Goal: Information Seeking & Learning: Find specific page/section

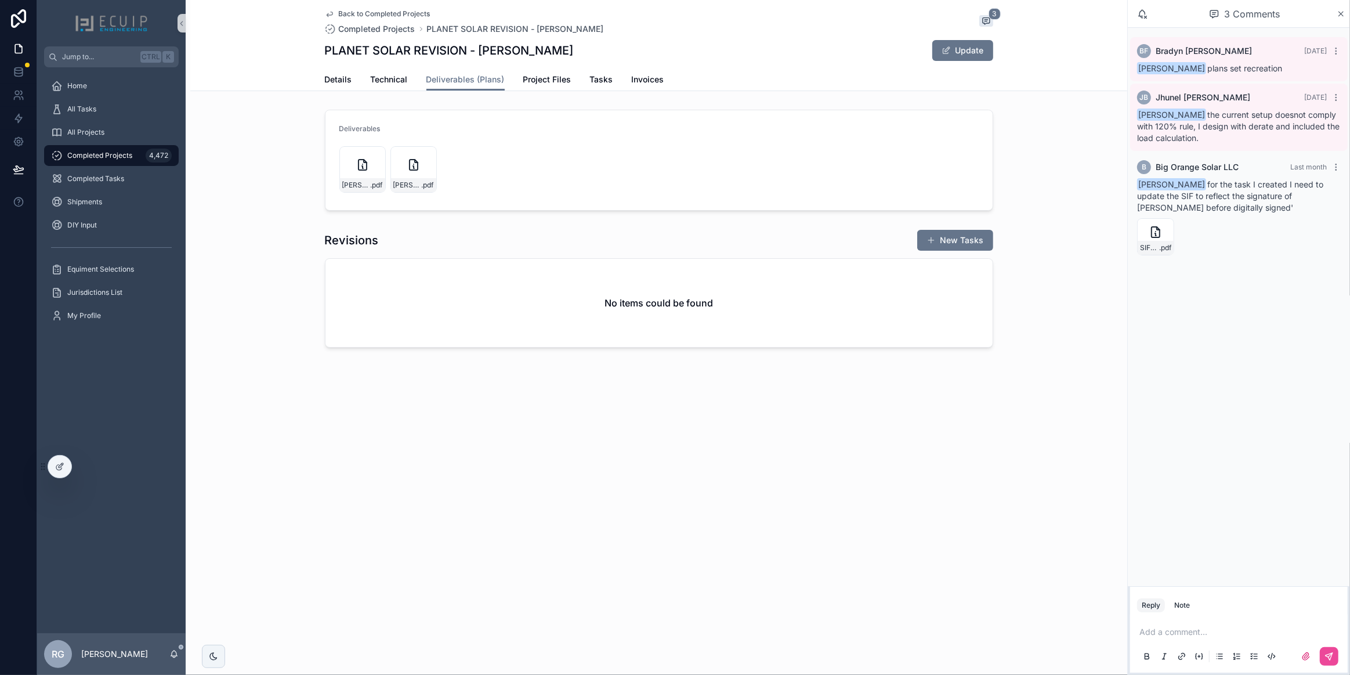
click at [116, 158] on span "Completed Projects" at bounding box center [99, 155] width 65 height 9
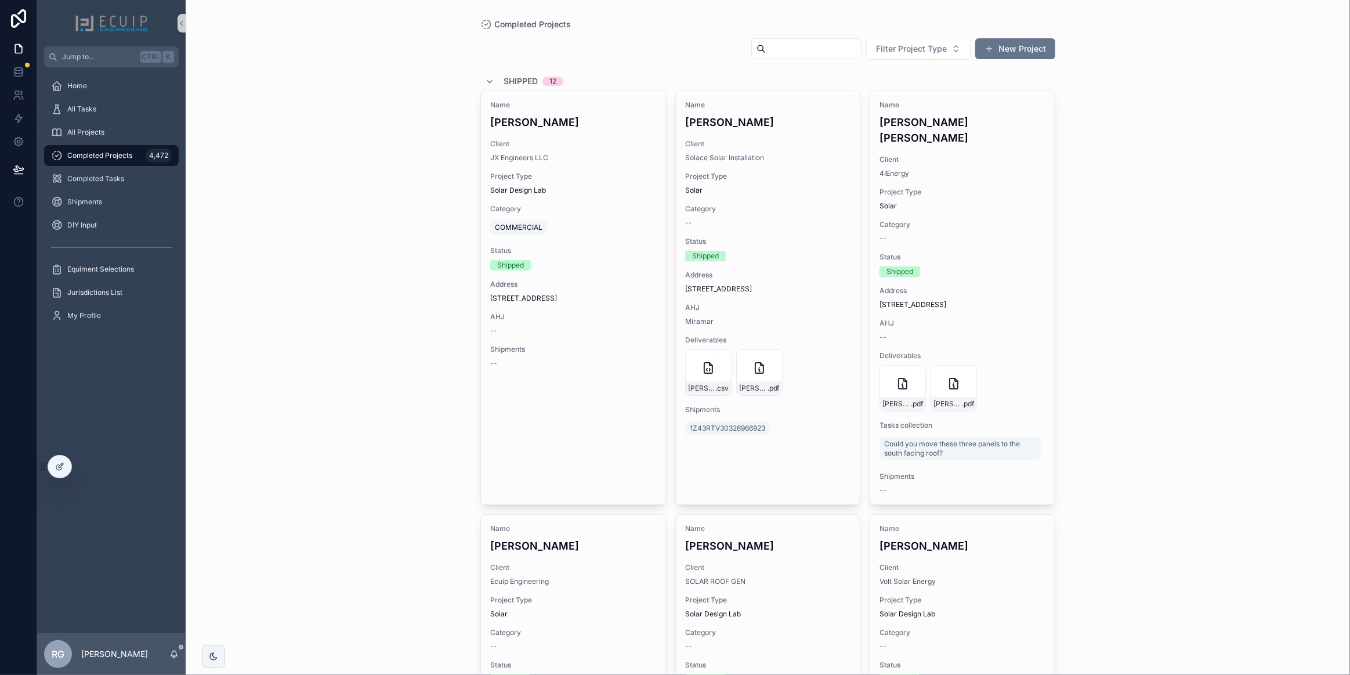
click at [838, 46] on input "scrollable content" at bounding box center [813, 49] width 95 height 16
paste input "**********"
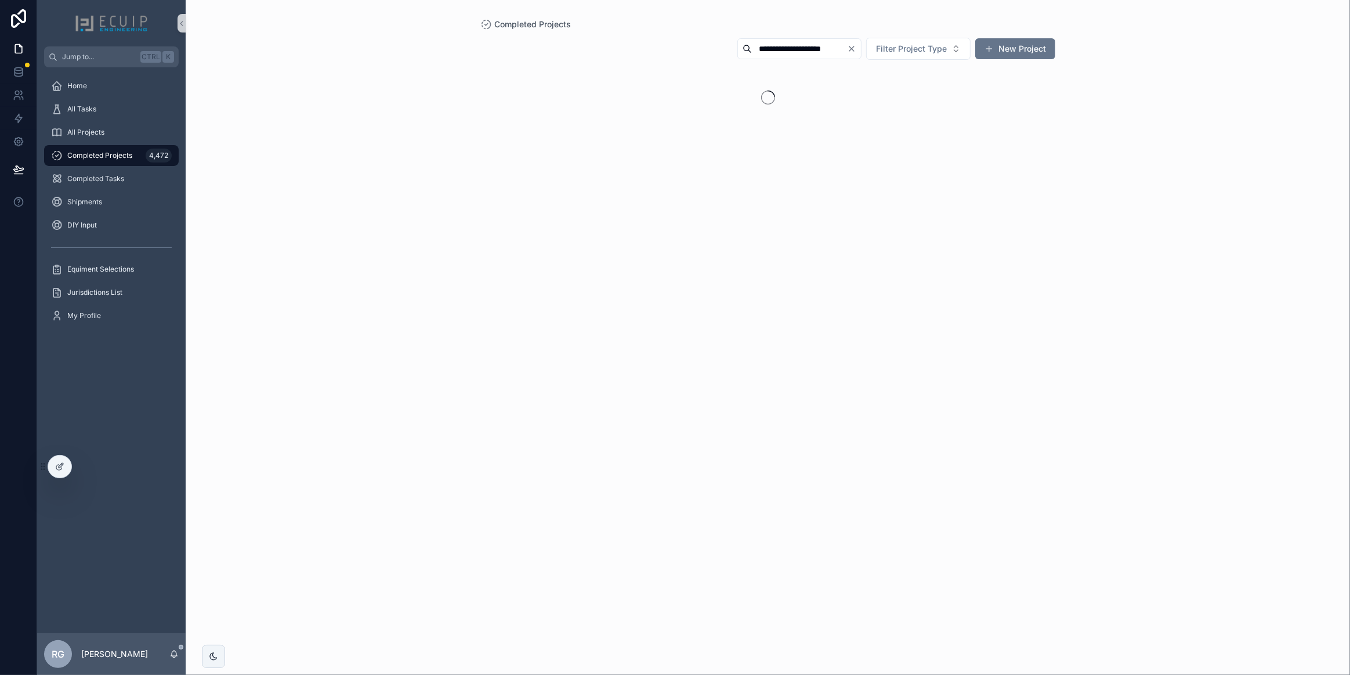
click at [814, 46] on input "**********" at bounding box center [799, 49] width 95 height 16
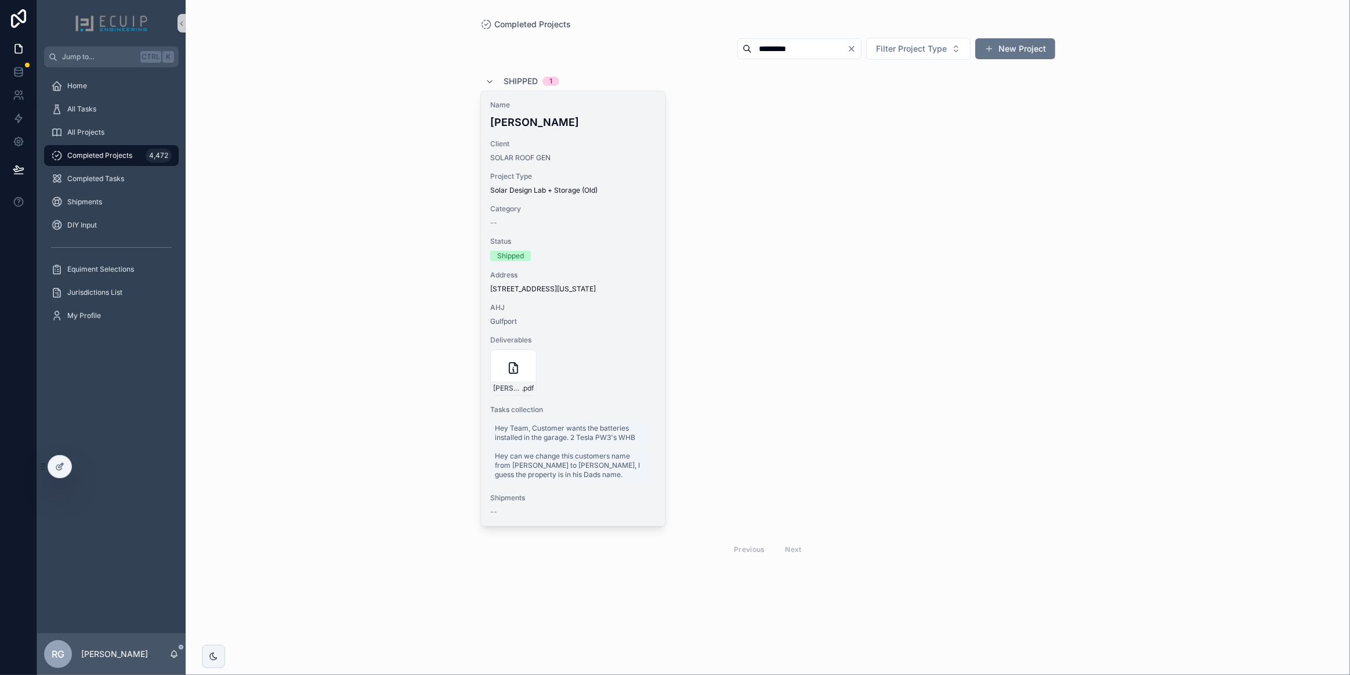
type input "*********"
click at [617, 322] on div "Gulfport" at bounding box center [573, 321] width 166 height 9
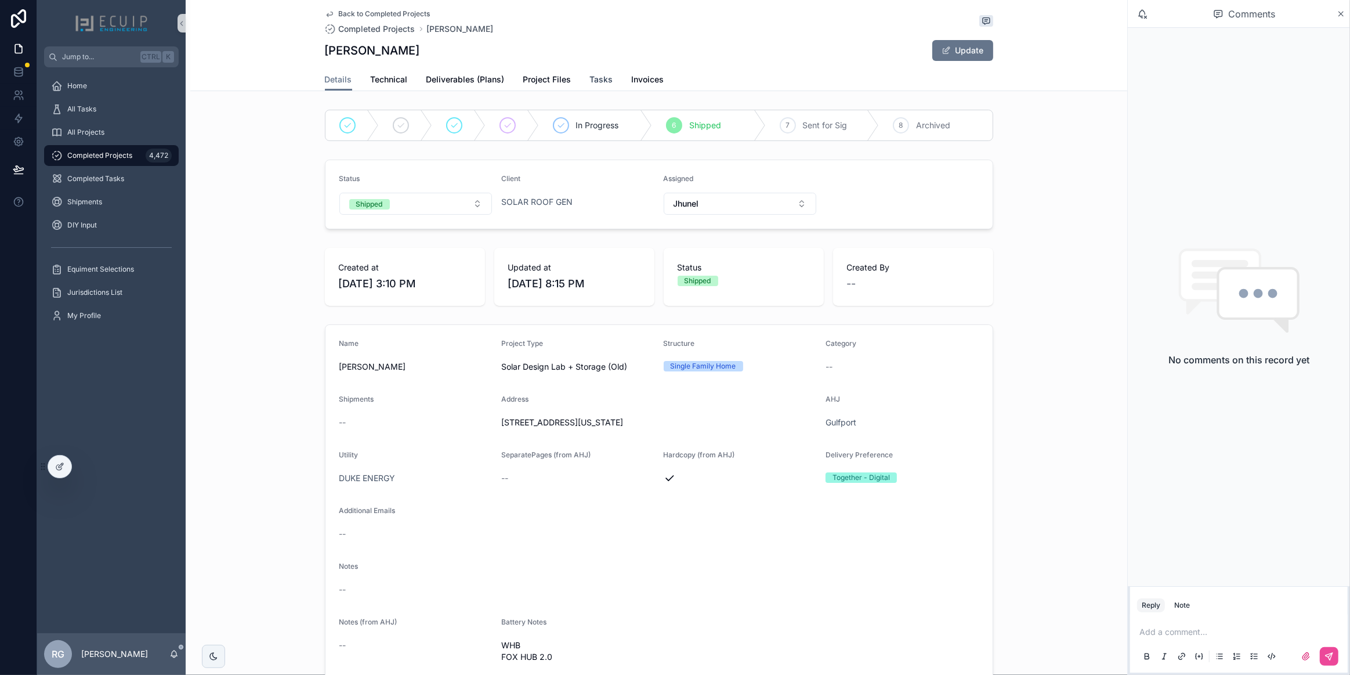
click at [591, 81] on span "Tasks" at bounding box center [601, 80] width 23 height 12
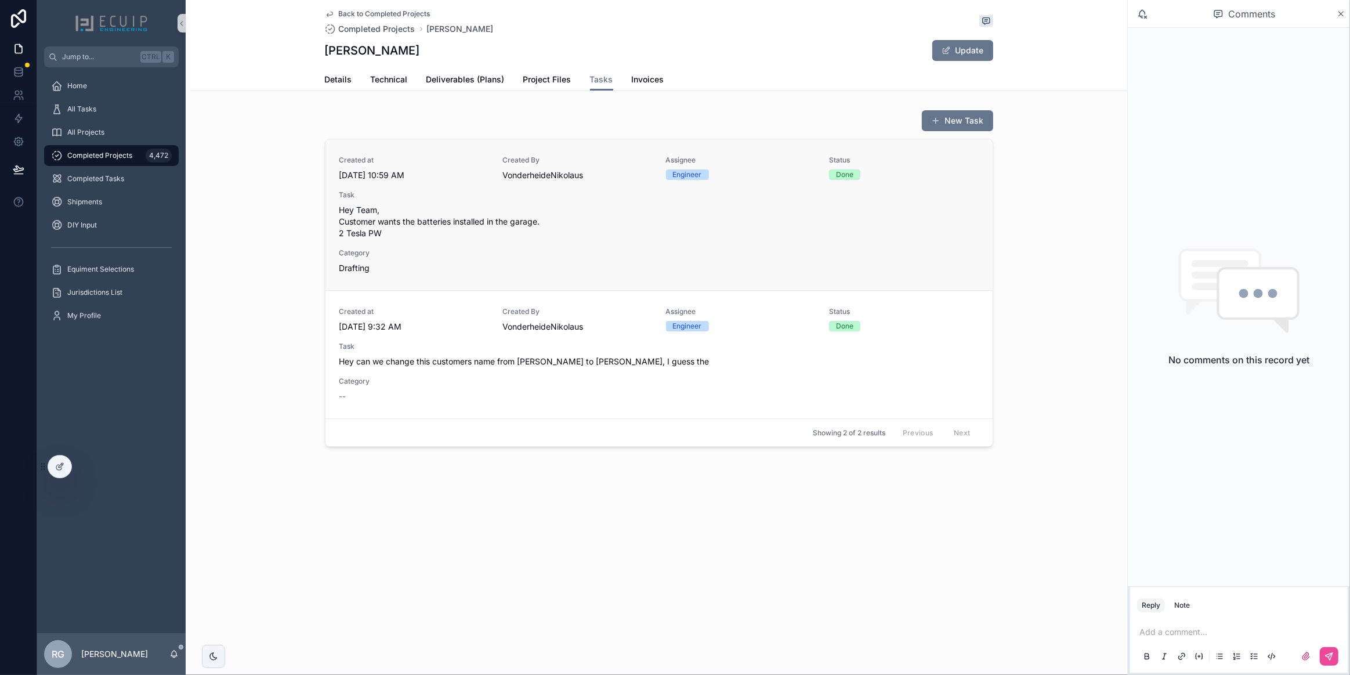
click at [517, 242] on div "Created at [DATE] 10:59 AM Created By VonderheideNikolaus Assignee Engineer Sta…" at bounding box center [658, 214] width 639 height 118
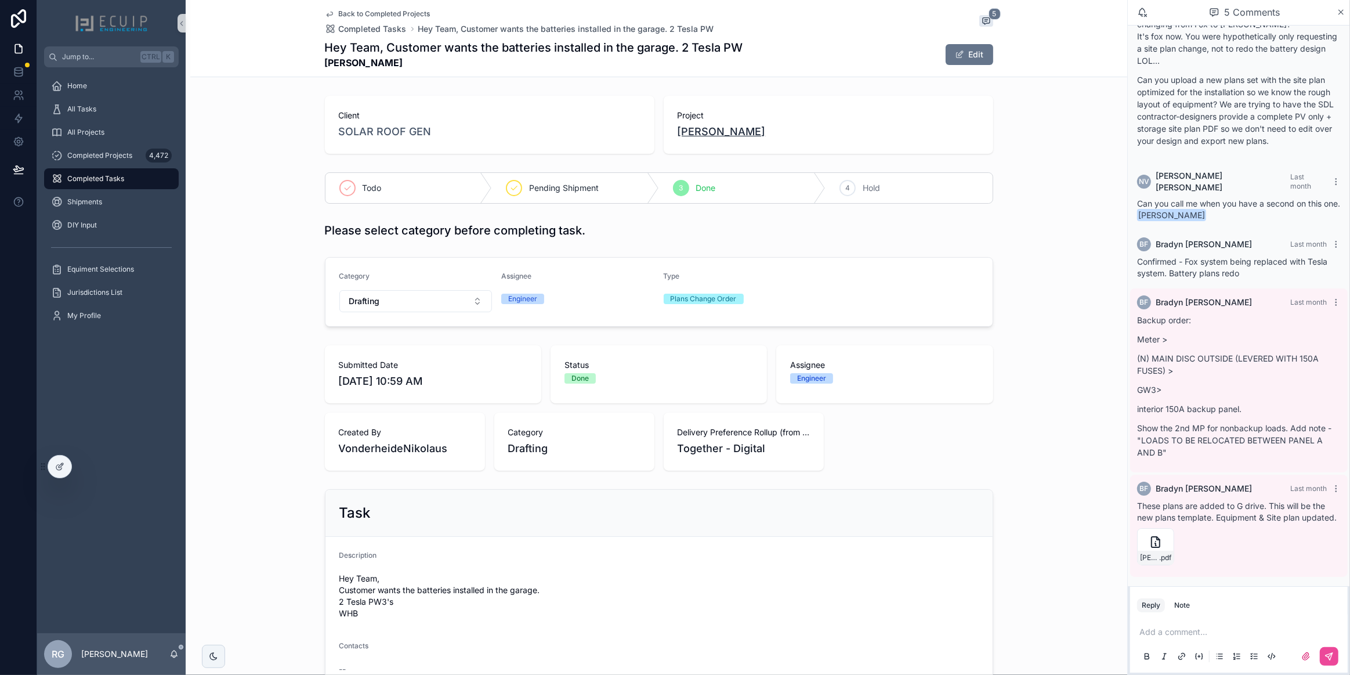
click at [710, 132] on span "[PERSON_NAME]" at bounding box center [722, 132] width 88 height 16
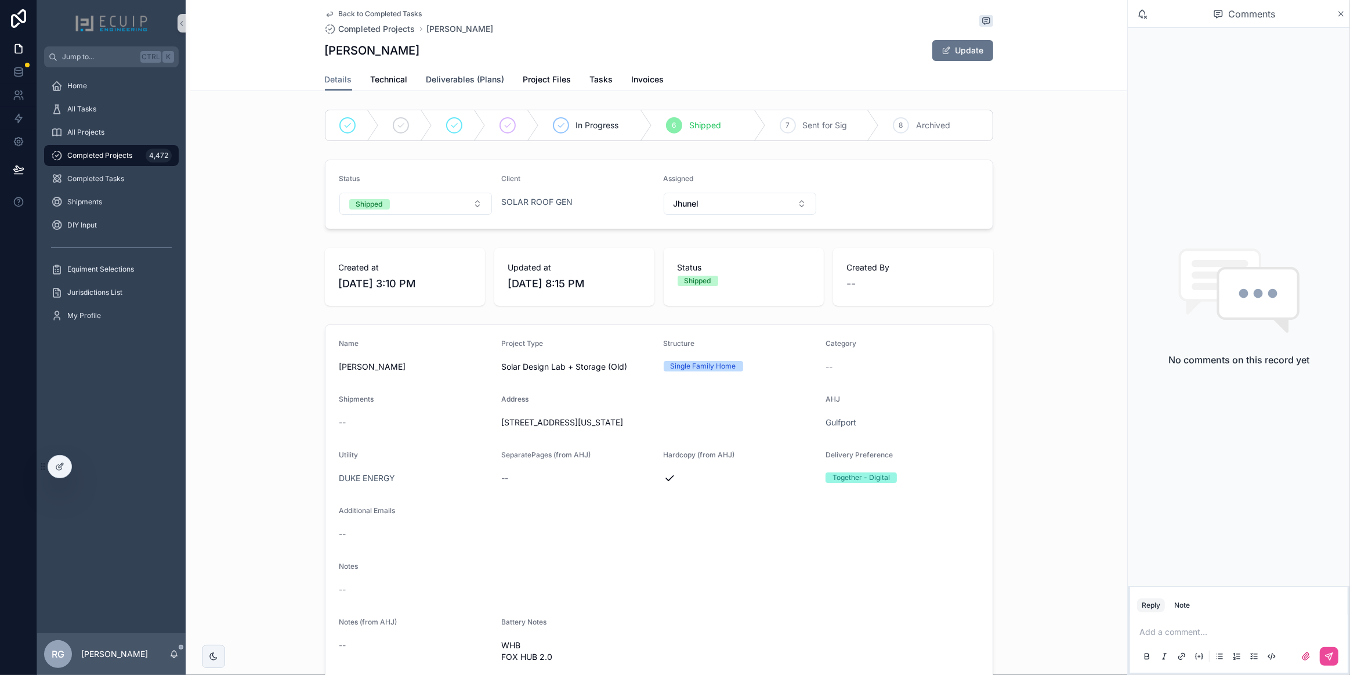
click at [494, 82] on span "Deliverables (Plans)" at bounding box center [465, 80] width 78 height 12
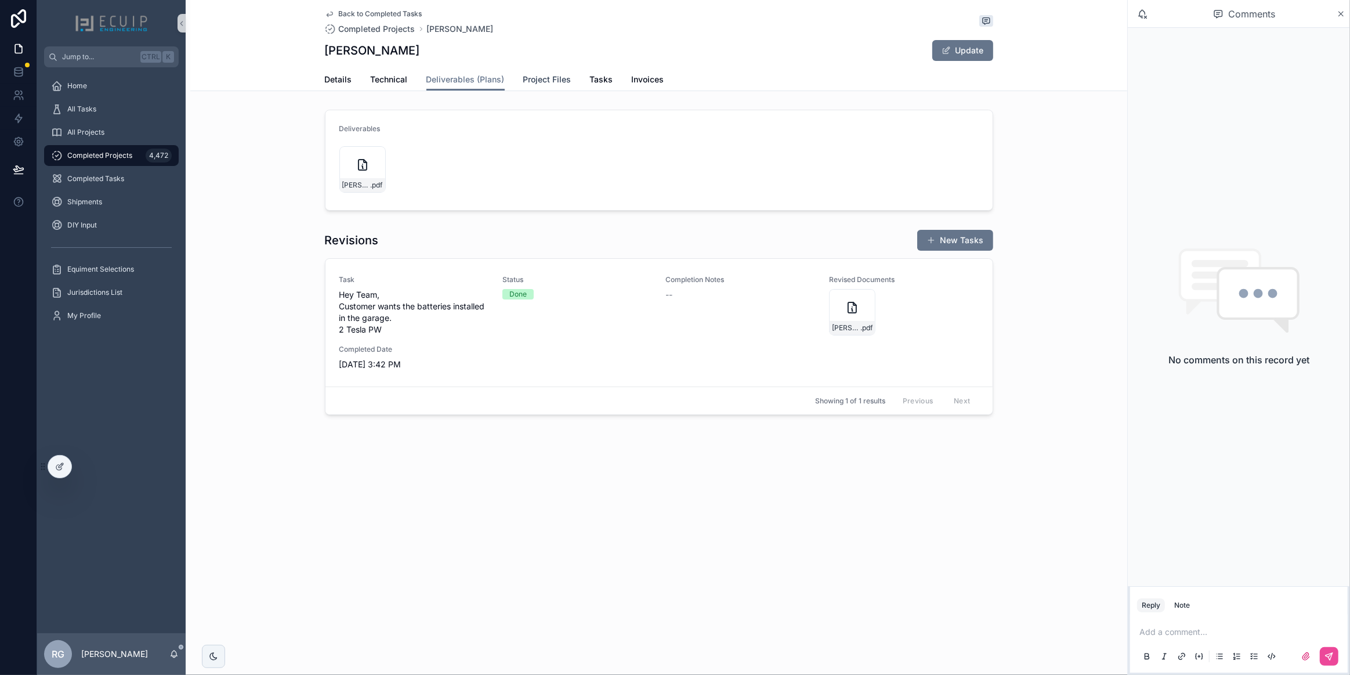
click at [538, 84] on span "Project Files" at bounding box center [547, 80] width 48 height 12
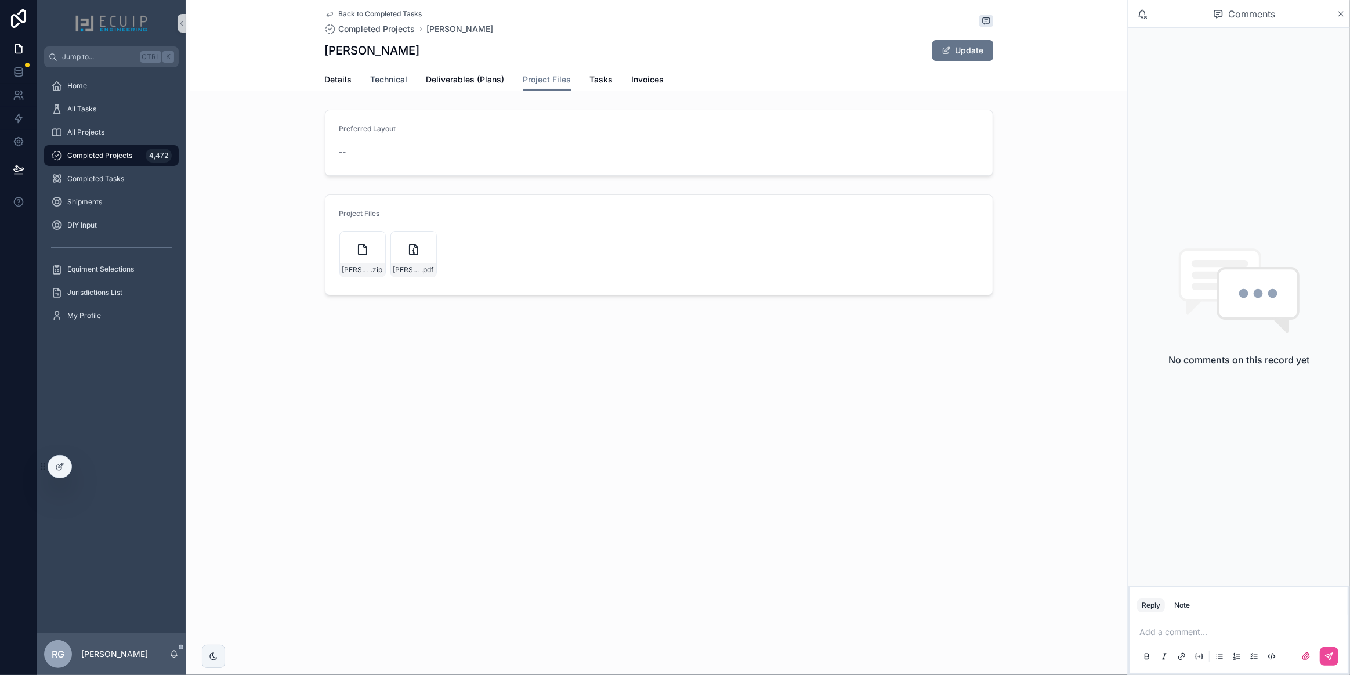
click at [371, 74] on span "Technical" at bounding box center [389, 80] width 37 height 12
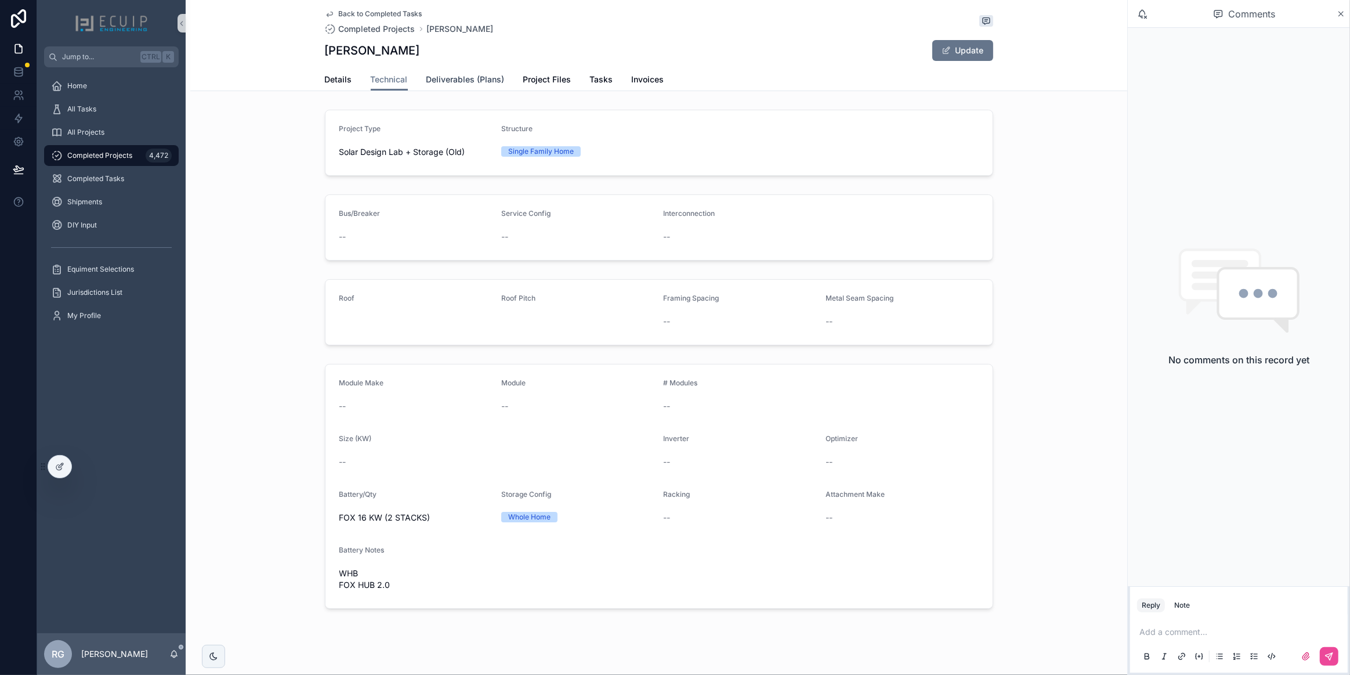
click at [445, 81] on span "Deliverables (Plans)" at bounding box center [465, 80] width 78 height 12
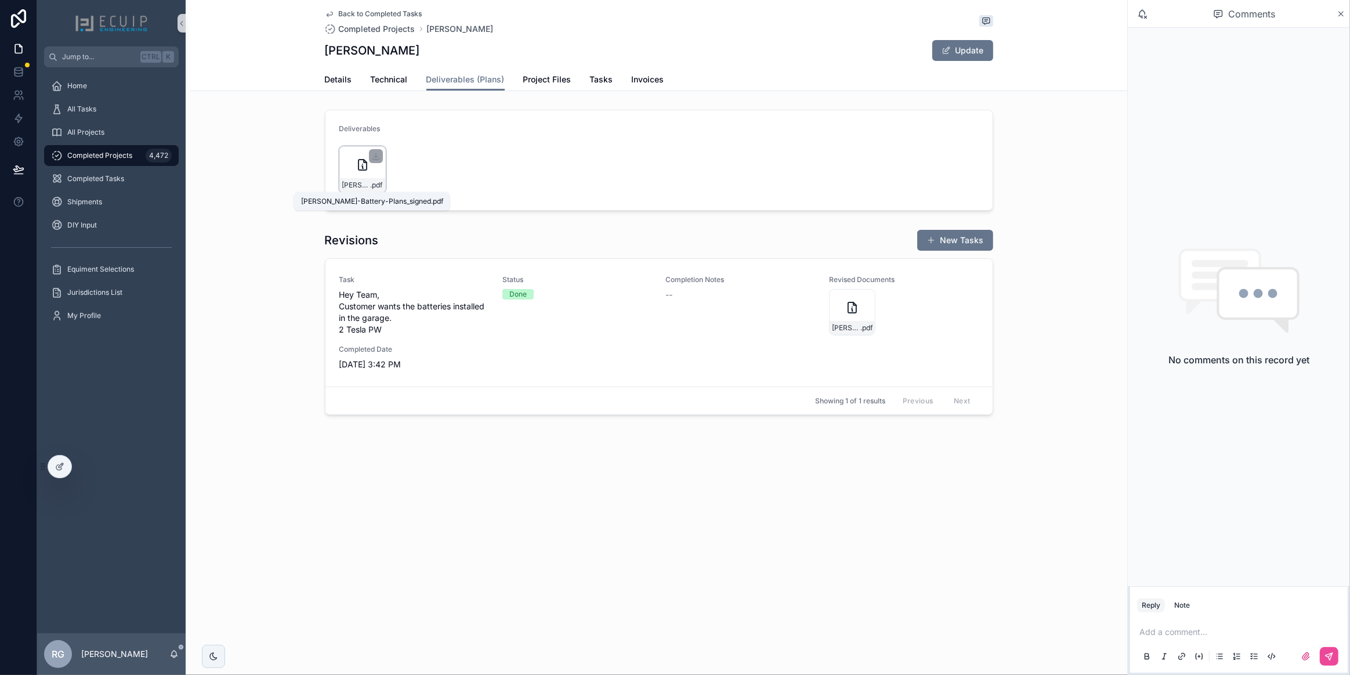
click at [371, 182] on span ".pdf" at bounding box center [377, 184] width 12 height 9
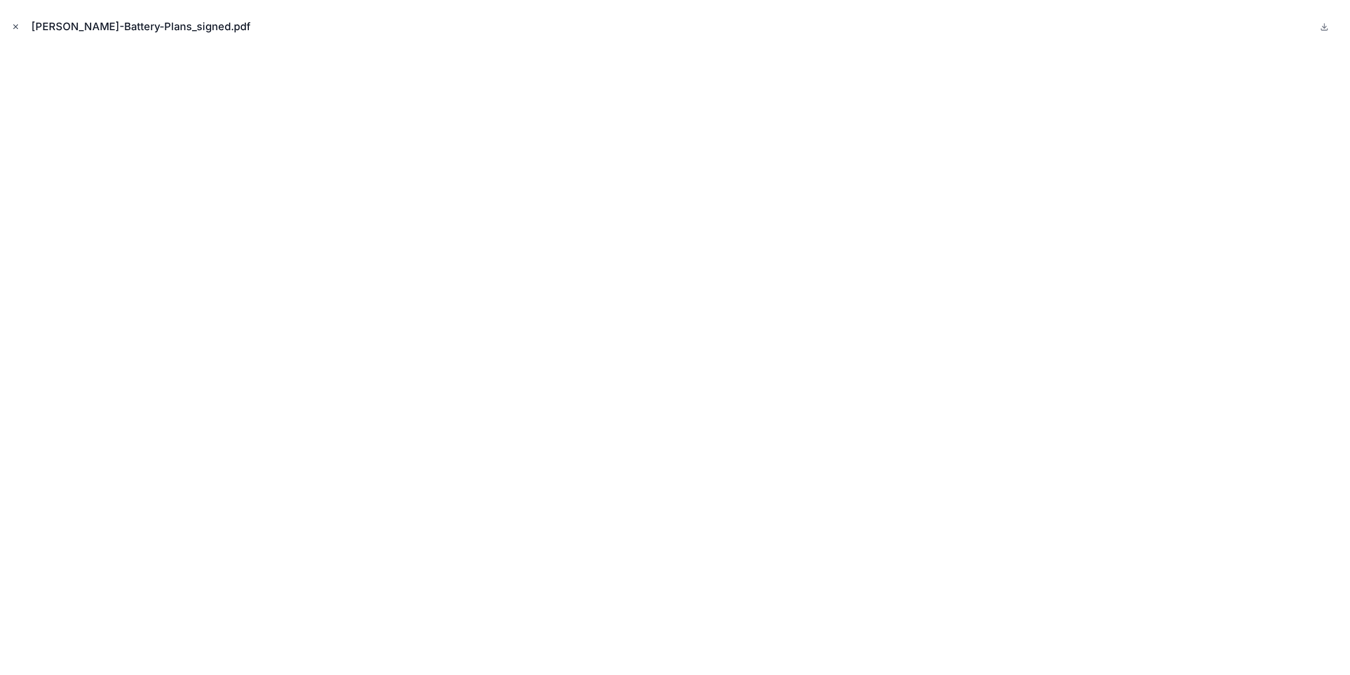
click at [14, 27] on icon "Close modal" at bounding box center [16, 27] width 8 height 8
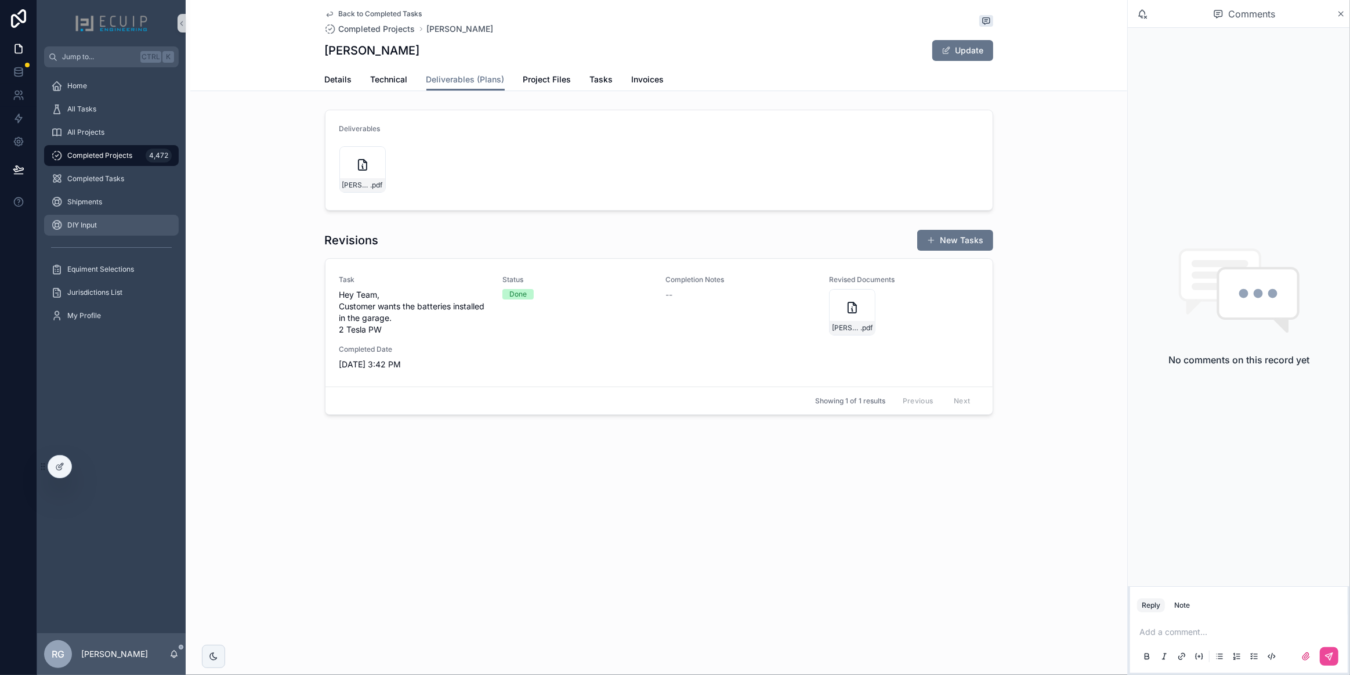
click at [130, 217] on div "DIY Input" at bounding box center [111, 225] width 121 height 19
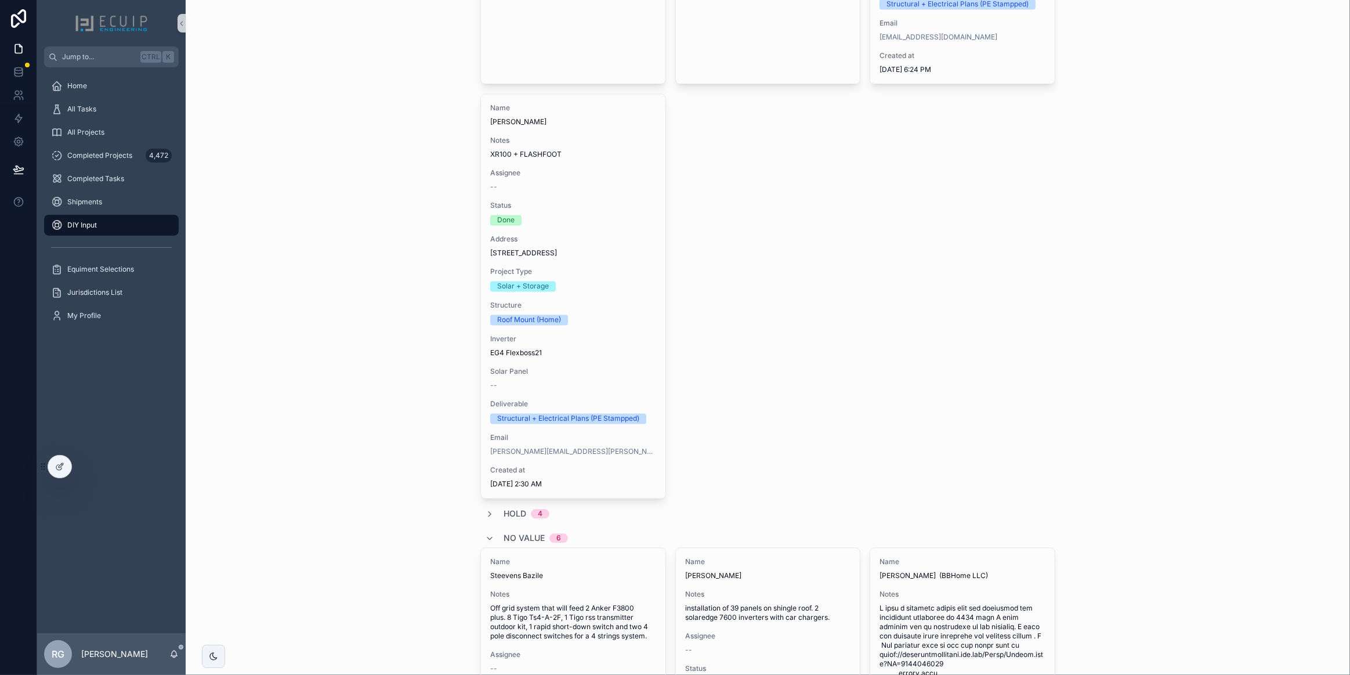
scroll to position [2584, 0]
